Goal: Find specific page/section: Find specific page/section

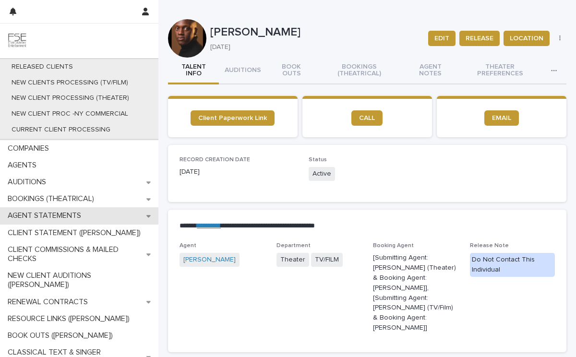
scroll to position [38, 0]
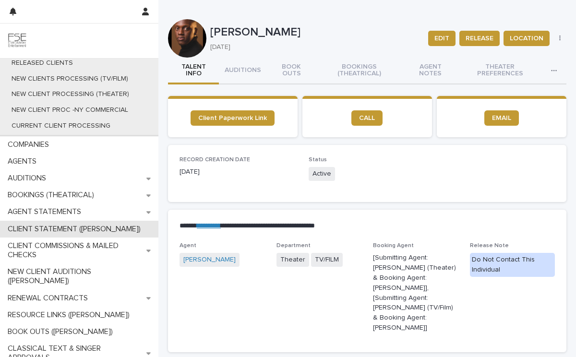
click at [84, 234] on div "CLIENT STATEMENT ([PERSON_NAME])" at bounding box center [79, 229] width 158 height 17
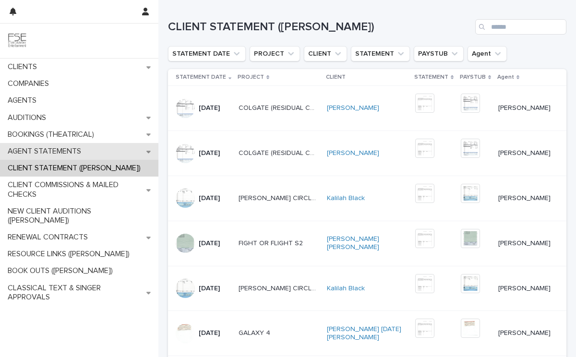
click at [66, 157] on div "AGENT STATEMENTS" at bounding box center [79, 151] width 158 height 17
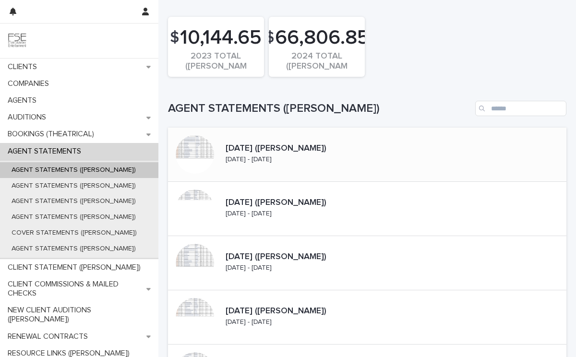
click at [321, 164] on div "[DATE] ([PERSON_NAME]) [DATE] - [DATE]" at bounding box center [299, 155] width 155 height 30
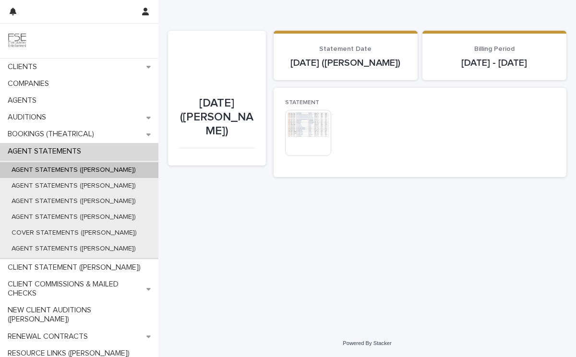
click at [316, 156] on img at bounding box center [308, 133] width 46 height 46
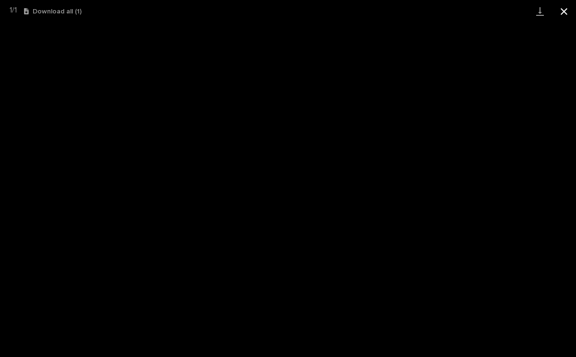
click at [563, 17] on button "Close gallery" at bounding box center [564, 11] width 24 height 23
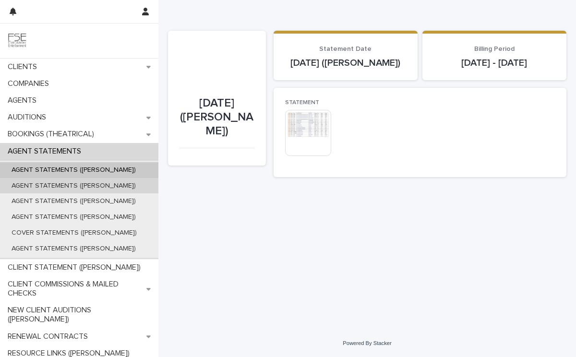
click at [135, 189] on div "AGENT STATEMENTS ([PERSON_NAME])" at bounding box center [79, 186] width 158 height 16
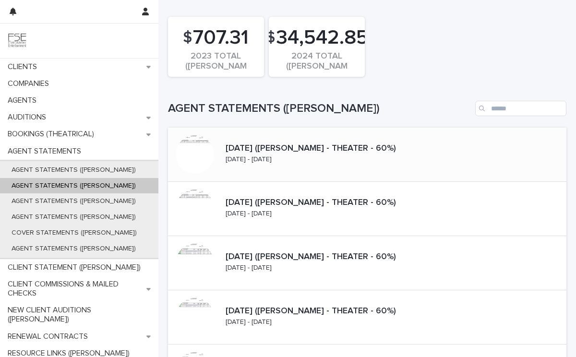
click at [335, 166] on div "[DATE] ([PERSON_NAME] - THEATER - 60%) [DATE] - [DATE]" at bounding box center [334, 155] width 224 height 30
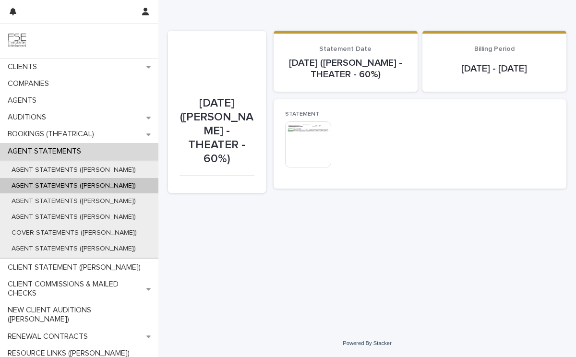
click at [318, 167] on img at bounding box center [308, 144] width 46 height 46
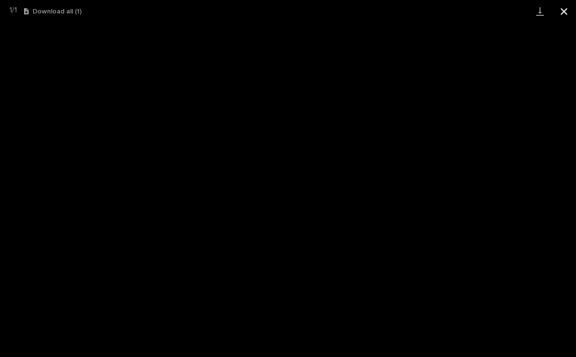
click at [562, 15] on button "Close gallery" at bounding box center [564, 11] width 24 height 23
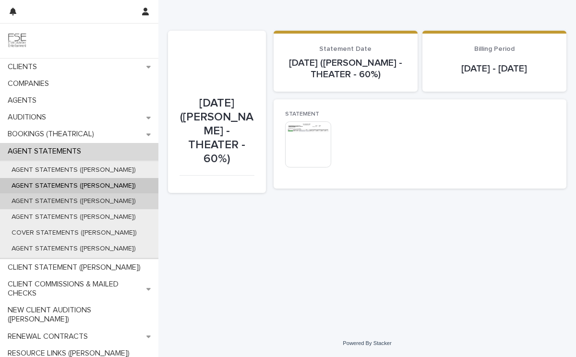
click at [92, 205] on p "AGENT STATEMENTS ([PERSON_NAME])" at bounding box center [74, 201] width 140 height 8
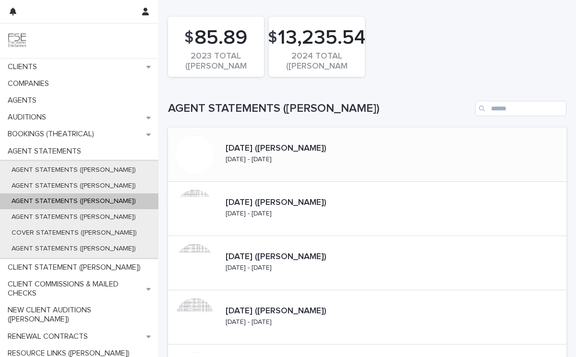
click at [339, 167] on div "[DATE] ([PERSON_NAME]) [DATE] - [DATE]" at bounding box center [299, 155] width 155 height 30
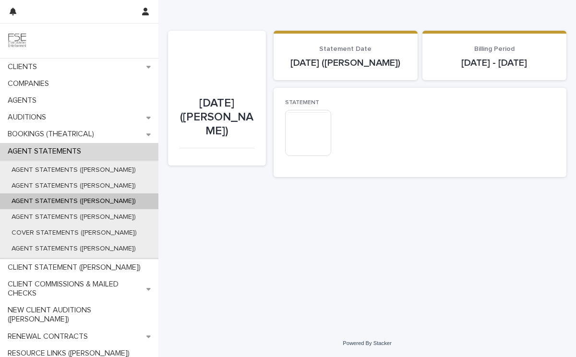
click at [308, 151] on img at bounding box center [308, 133] width 46 height 46
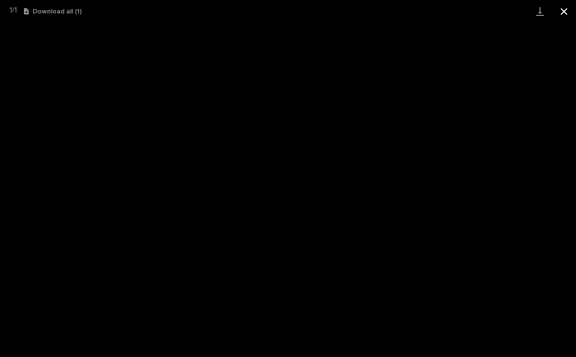
click at [563, 15] on button "Close gallery" at bounding box center [564, 11] width 24 height 23
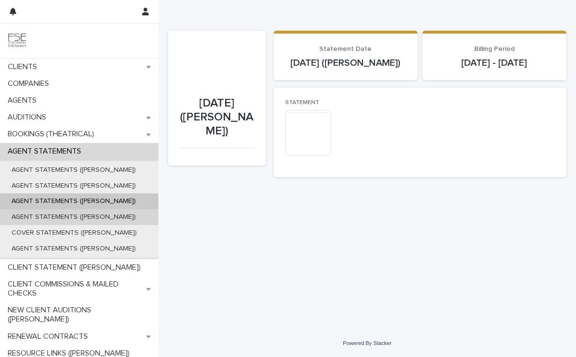
click at [84, 218] on p "AGENT STATEMENTS ([PERSON_NAME])" at bounding box center [74, 217] width 140 height 8
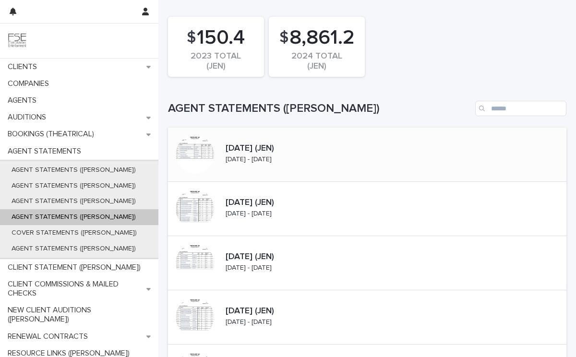
click at [321, 164] on div "[DATE] (JEN) [DATE] - [DATE]" at bounding box center [273, 155] width 102 height 30
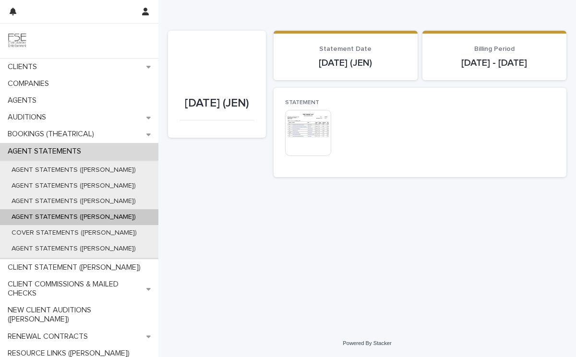
click at [316, 156] on img at bounding box center [308, 133] width 46 height 46
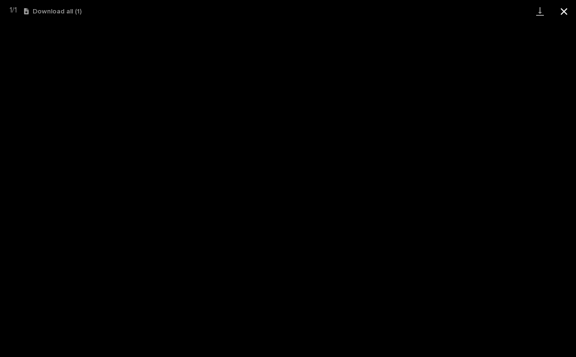
click at [563, 13] on button "Close gallery" at bounding box center [564, 11] width 24 height 23
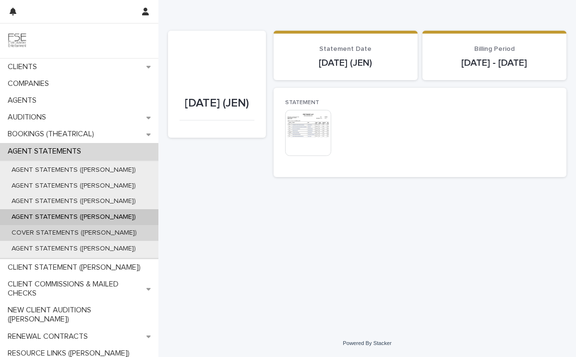
click at [96, 236] on p "COVER STATEMENTS ([PERSON_NAME])" at bounding box center [74, 233] width 141 height 8
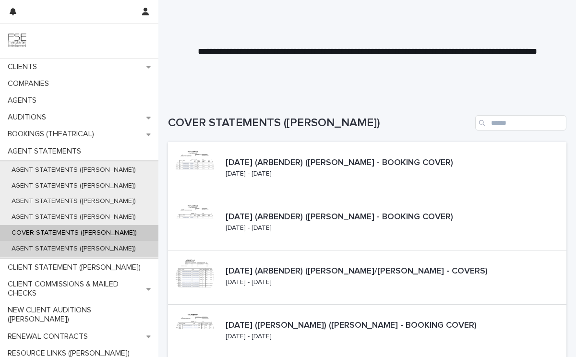
click at [107, 246] on p "AGENT STATEMENTS ([PERSON_NAME])" at bounding box center [74, 249] width 140 height 8
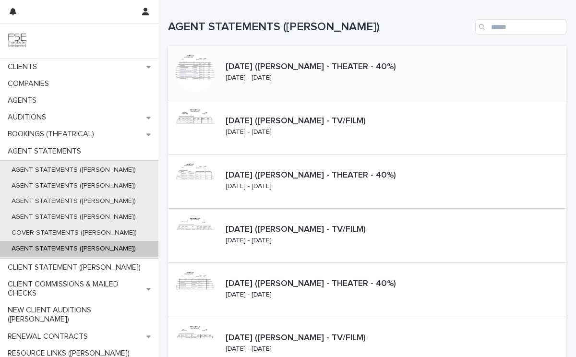
click at [286, 91] on div "[DATE] ([PERSON_NAME] - THEATER - 40%) [DATE] - [DATE]" at bounding box center [307, 73] width 278 height 54
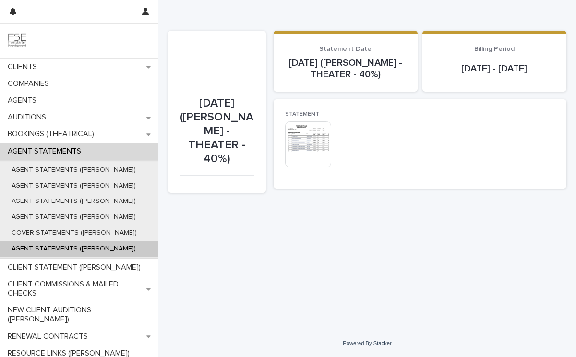
click at [320, 167] on img at bounding box center [308, 144] width 46 height 46
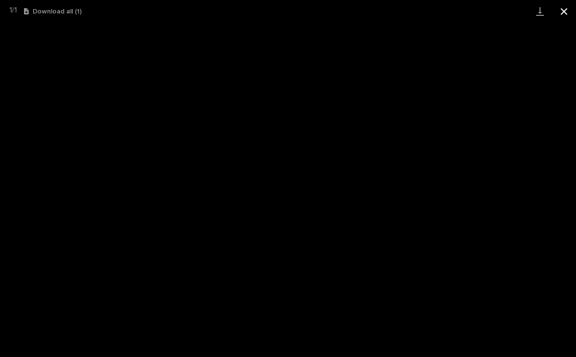
click at [563, 12] on button "Close gallery" at bounding box center [564, 11] width 24 height 23
